Goal: Find specific page/section: Find specific page/section

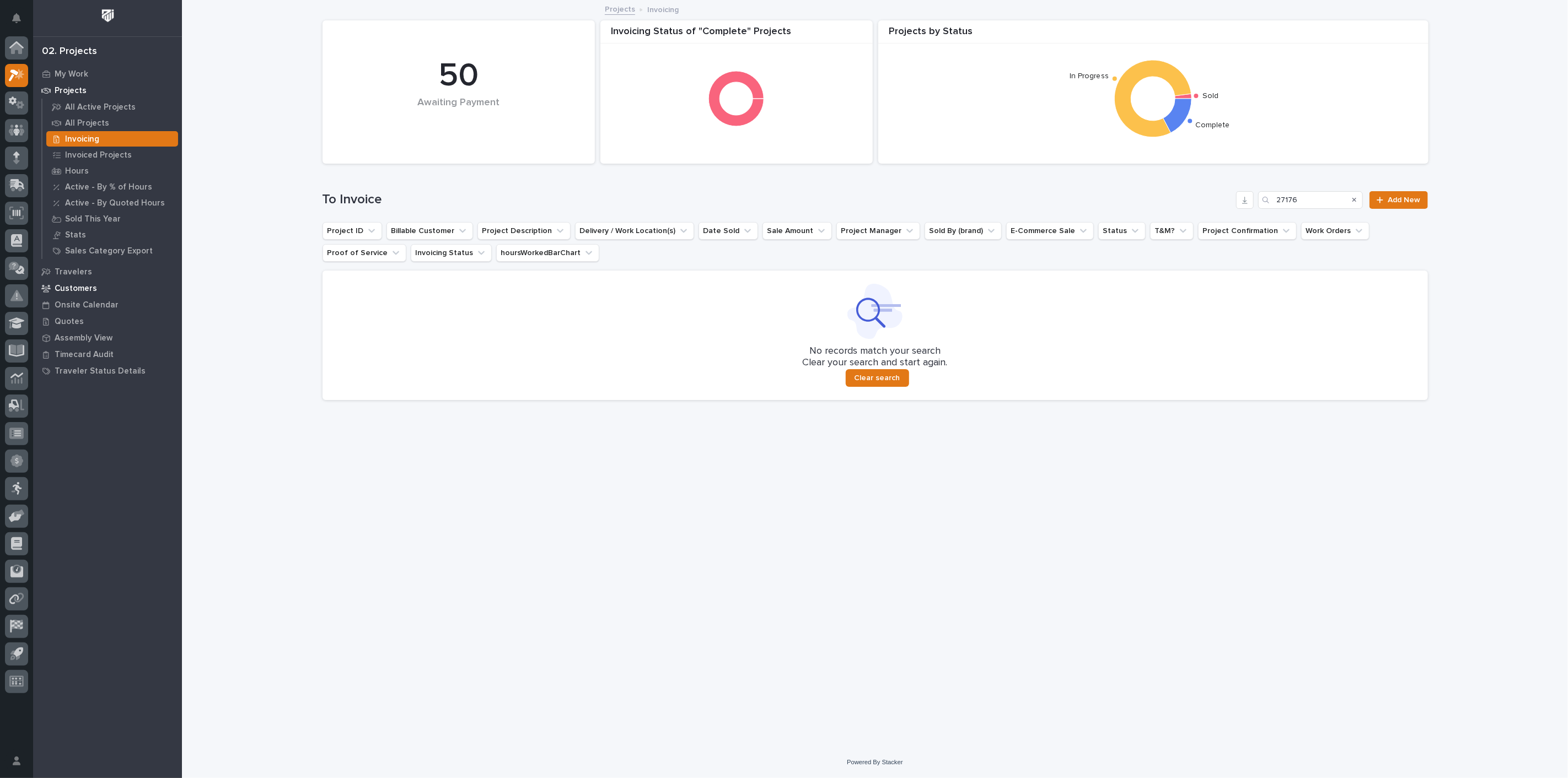
click at [80, 284] on p "Customers" at bounding box center [76, 288] width 42 height 10
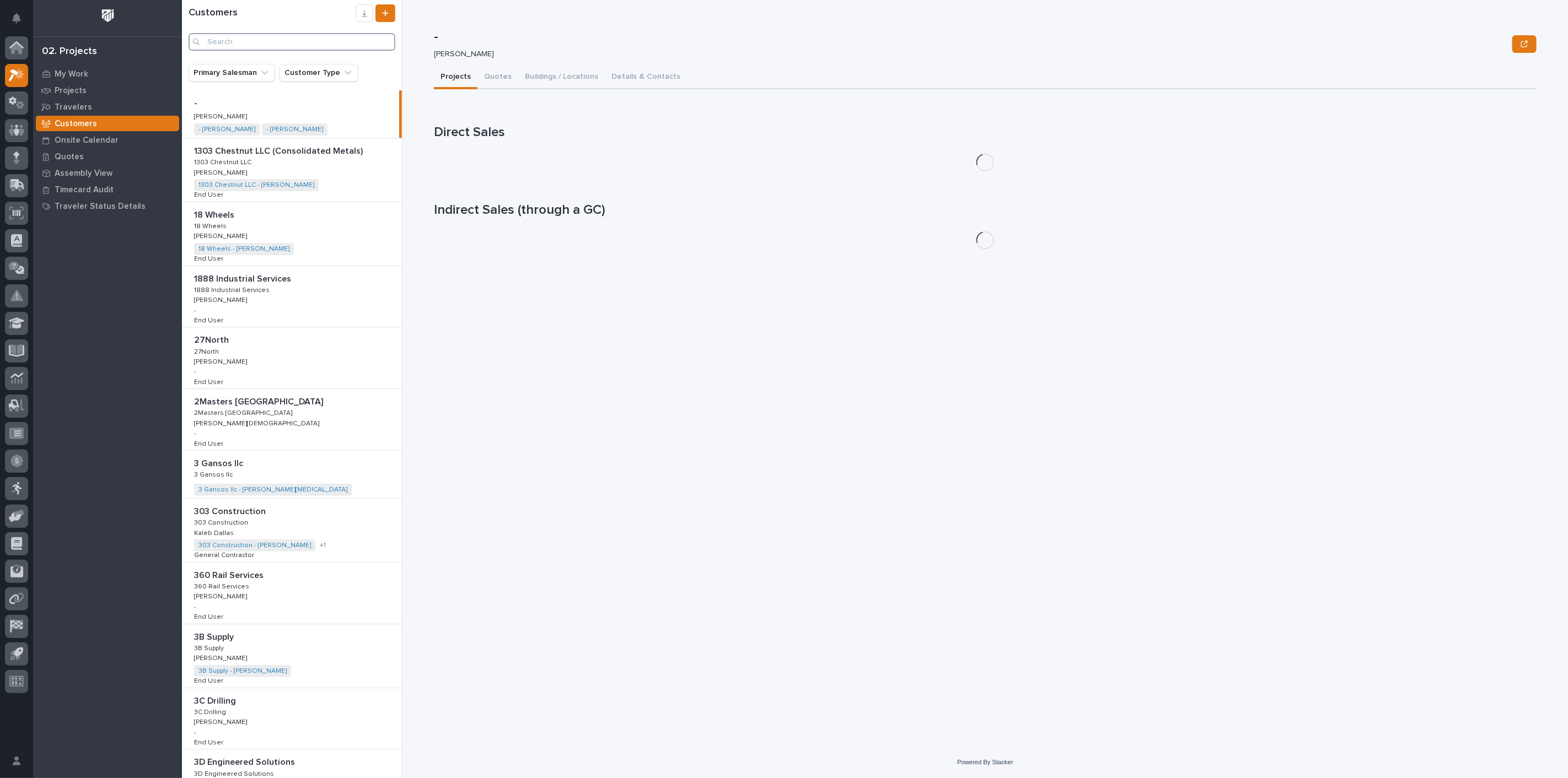
click at [221, 48] on input "Search" at bounding box center [291, 41] width 207 height 18
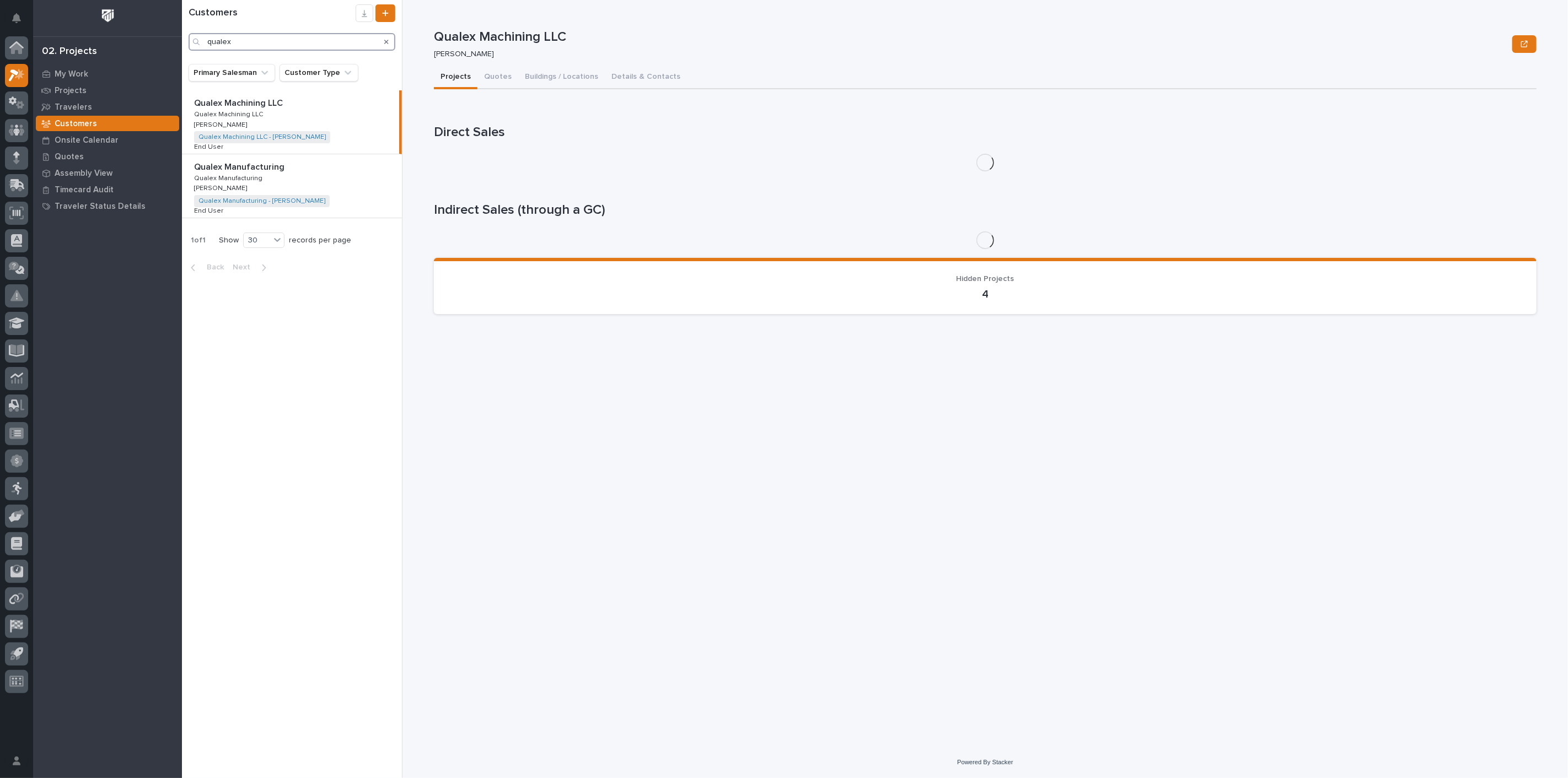
type input "qualex"
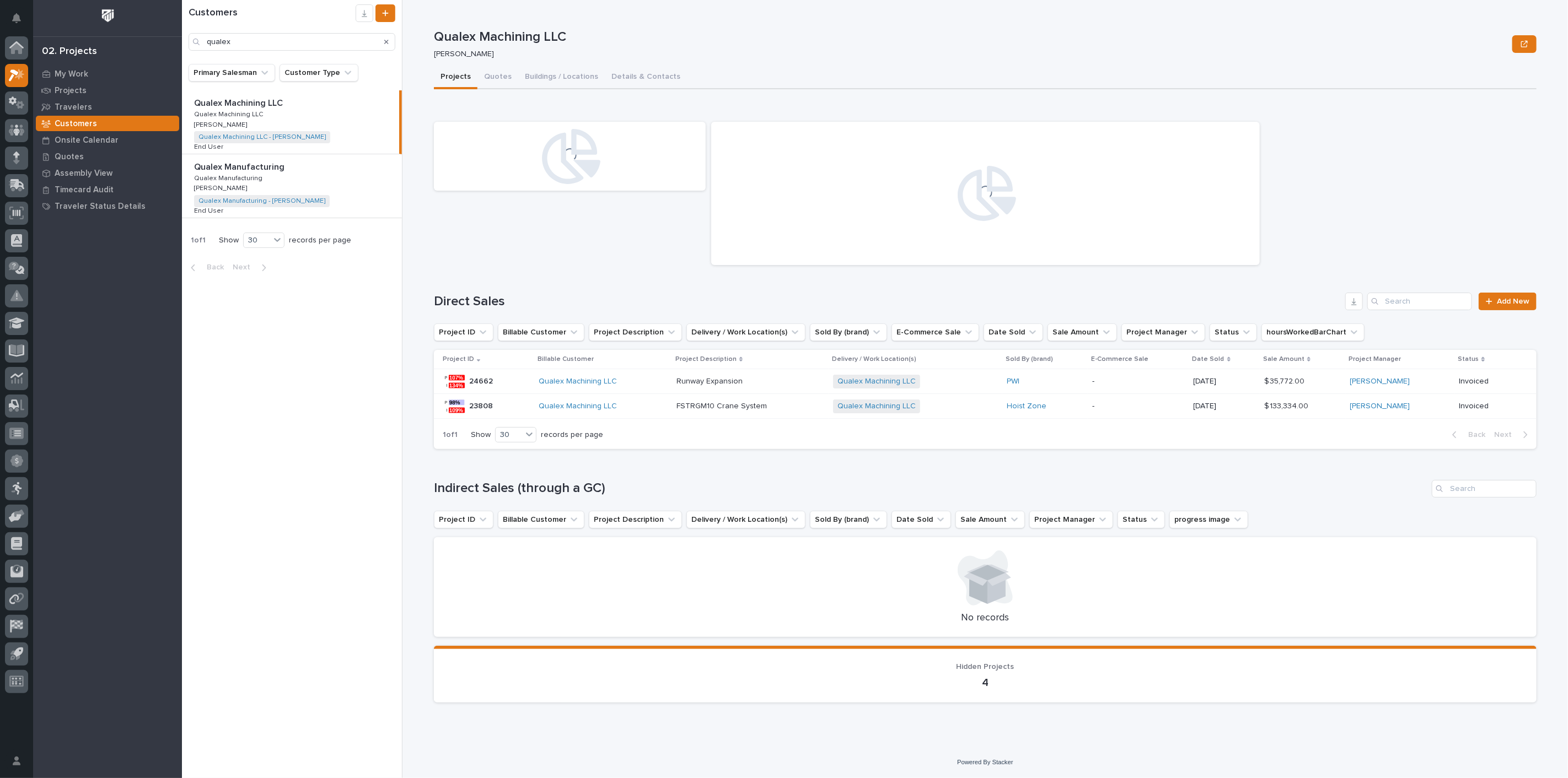
click at [305, 113] on div "Qualex Machining LLC Qualex Machining LLC Qualex Machining LLC Qualex Machining…" at bounding box center [291, 122] width 217 height 63
click at [306, 175] on div "Qualex Manufacturing Qualex Manufacturing Qualex Manufacturing Qualex Manufactu…" at bounding box center [292, 186] width 220 height 63
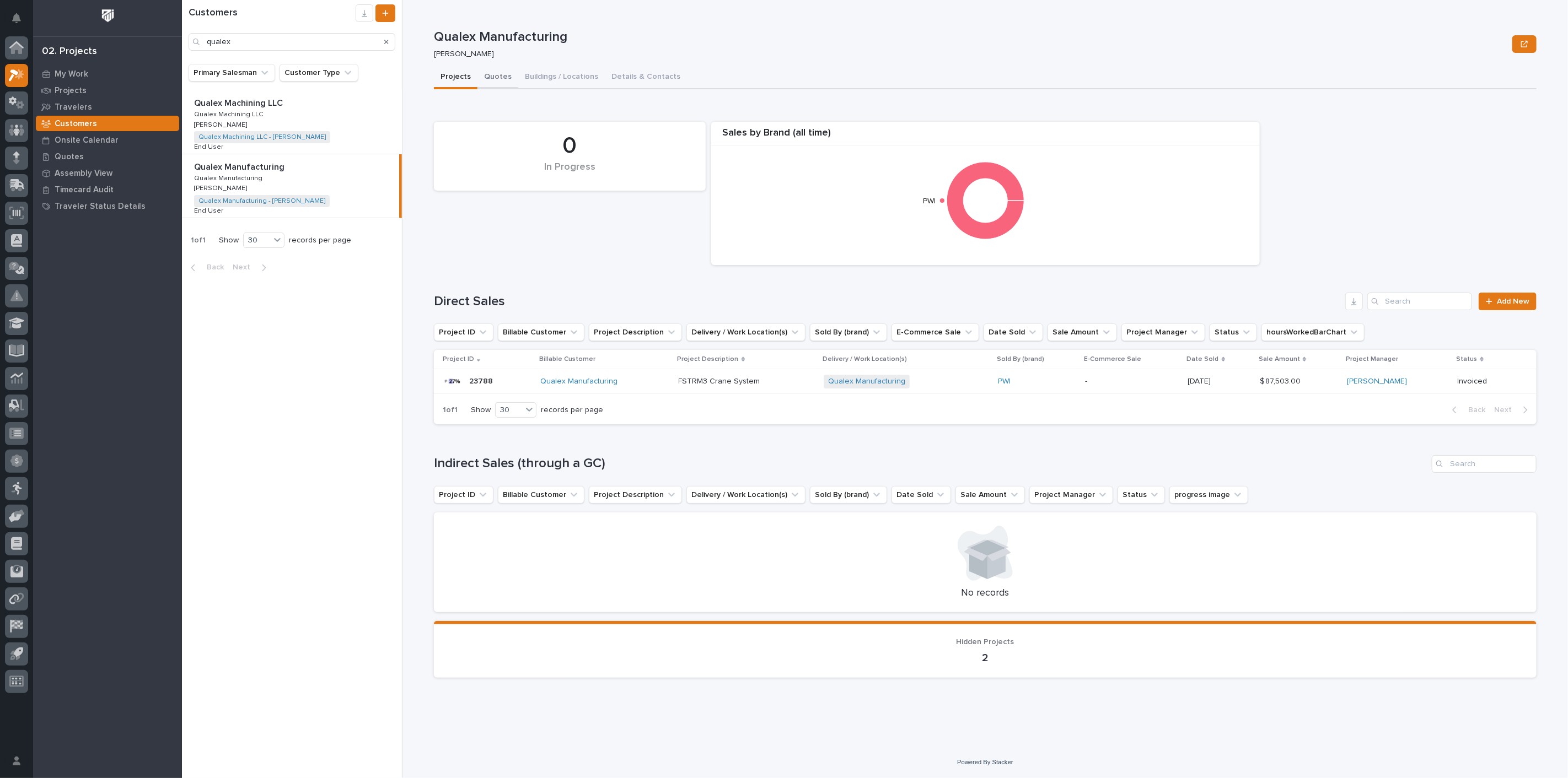
click at [496, 79] on button "Quotes" at bounding box center [498, 78] width 41 height 23
